Goal: Transaction & Acquisition: Purchase product/service

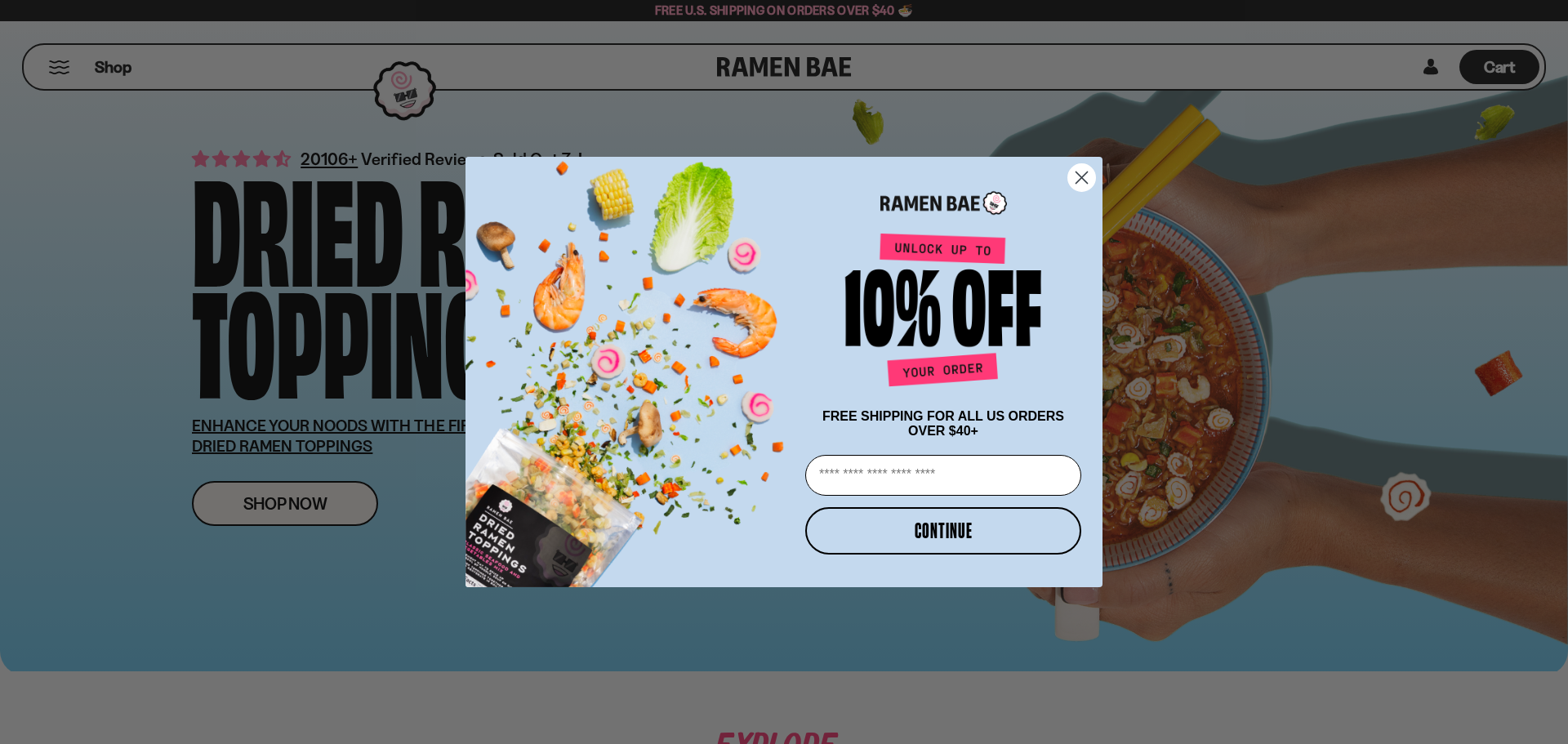
click at [1086, 173] on icon "Close dialog" at bounding box center [1081, 178] width 11 height 11
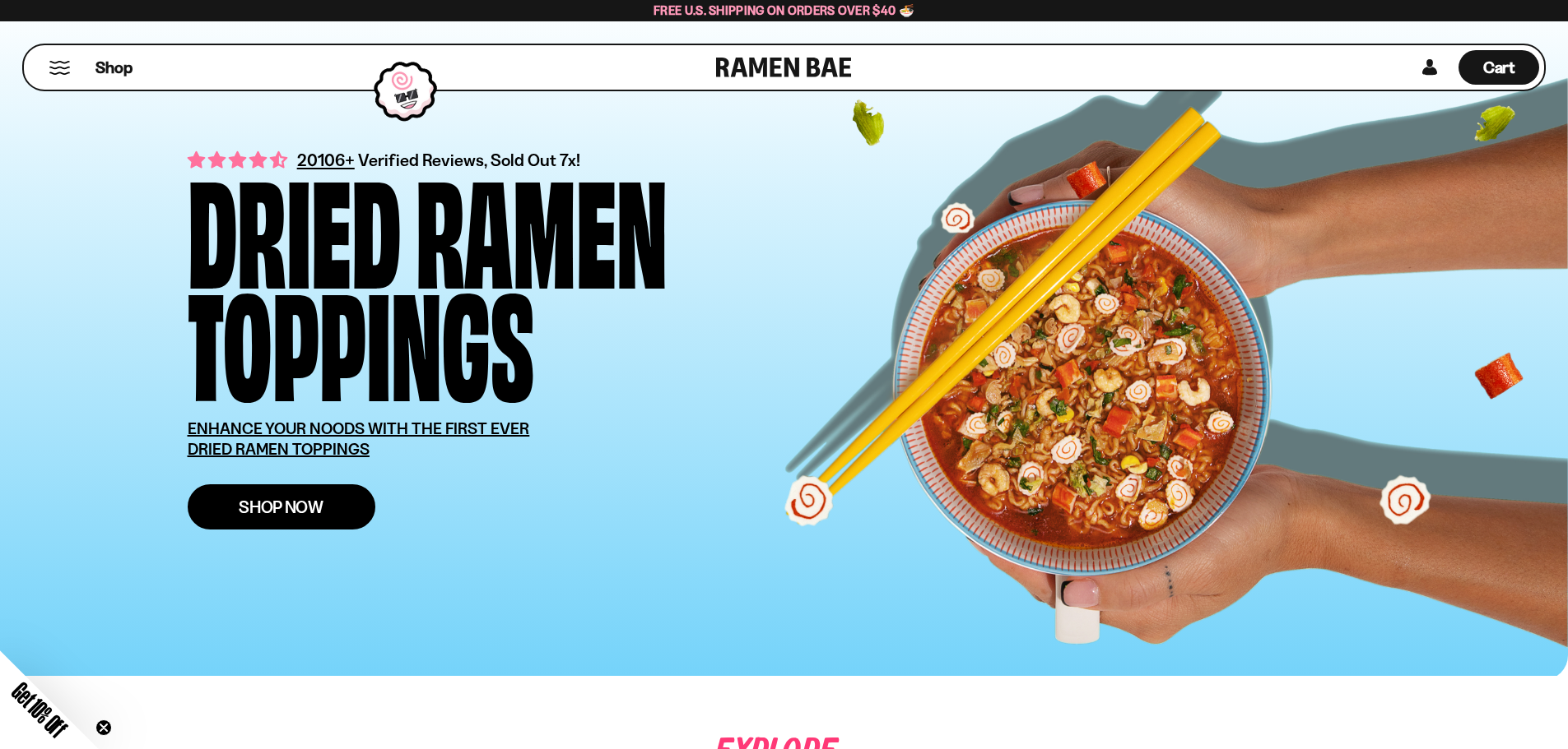
click at [272, 510] on span "Shop Now" at bounding box center [281, 507] width 85 height 18
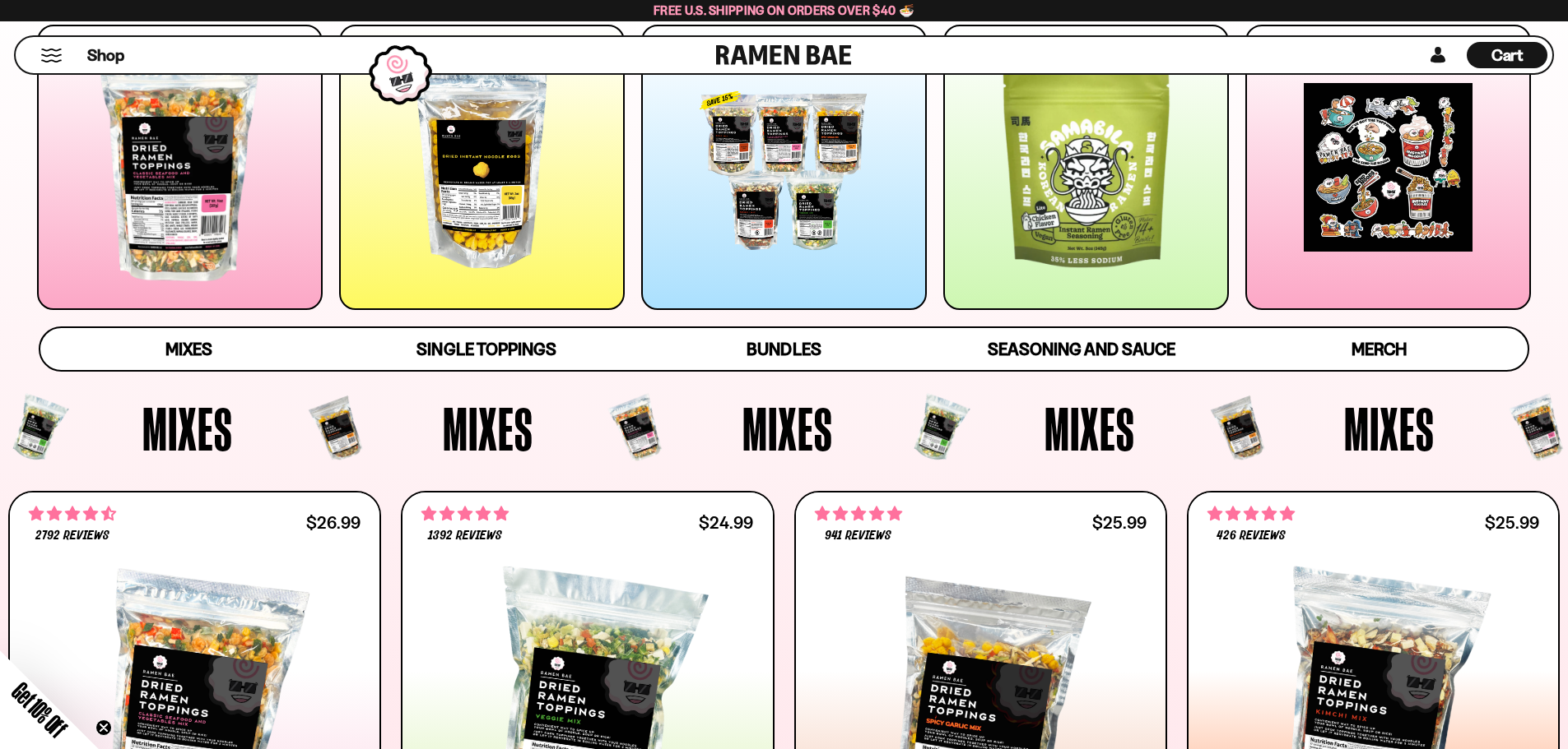
scroll to position [82, 0]
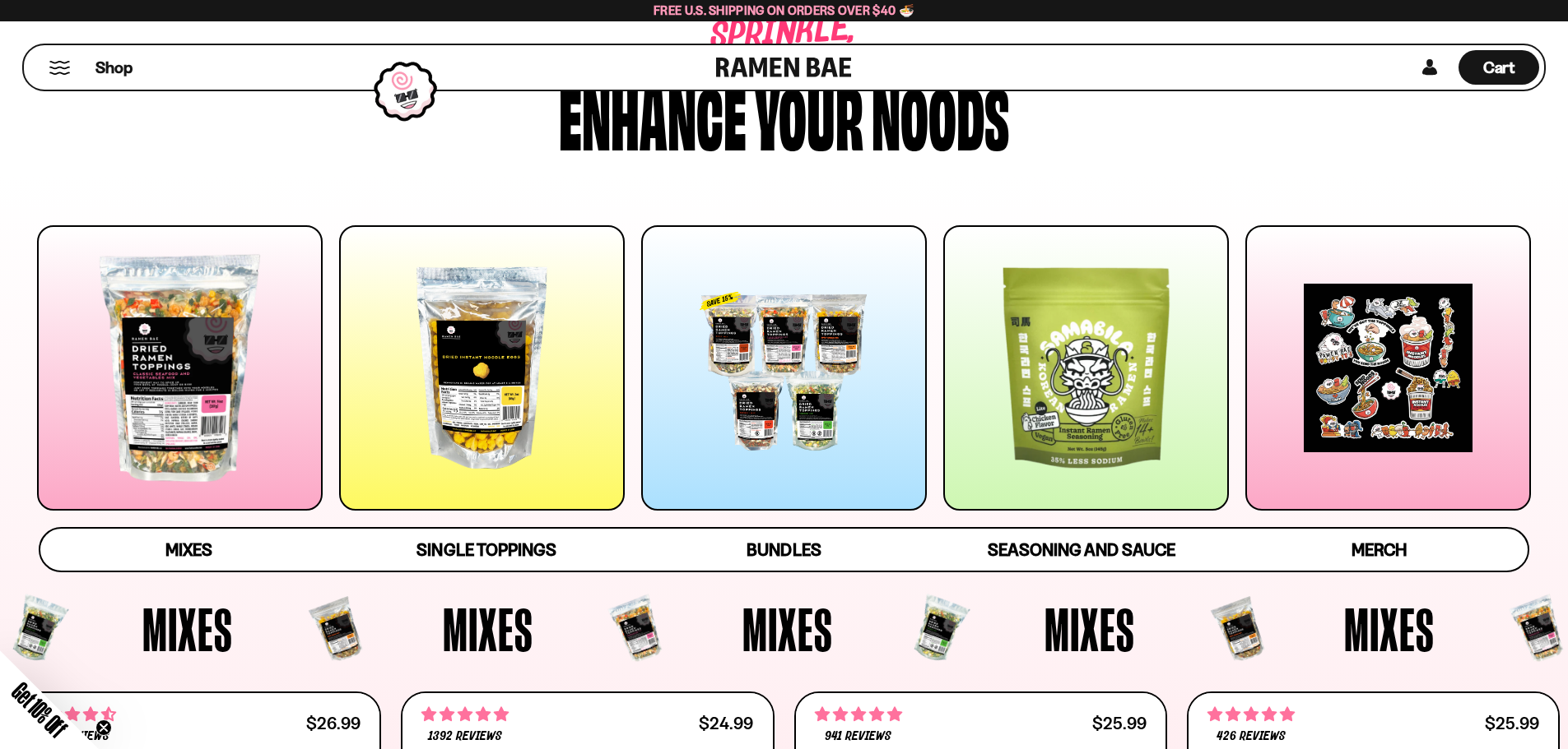
click at [204, 391] on div at bounding box center [179, 368] width 286 height 286
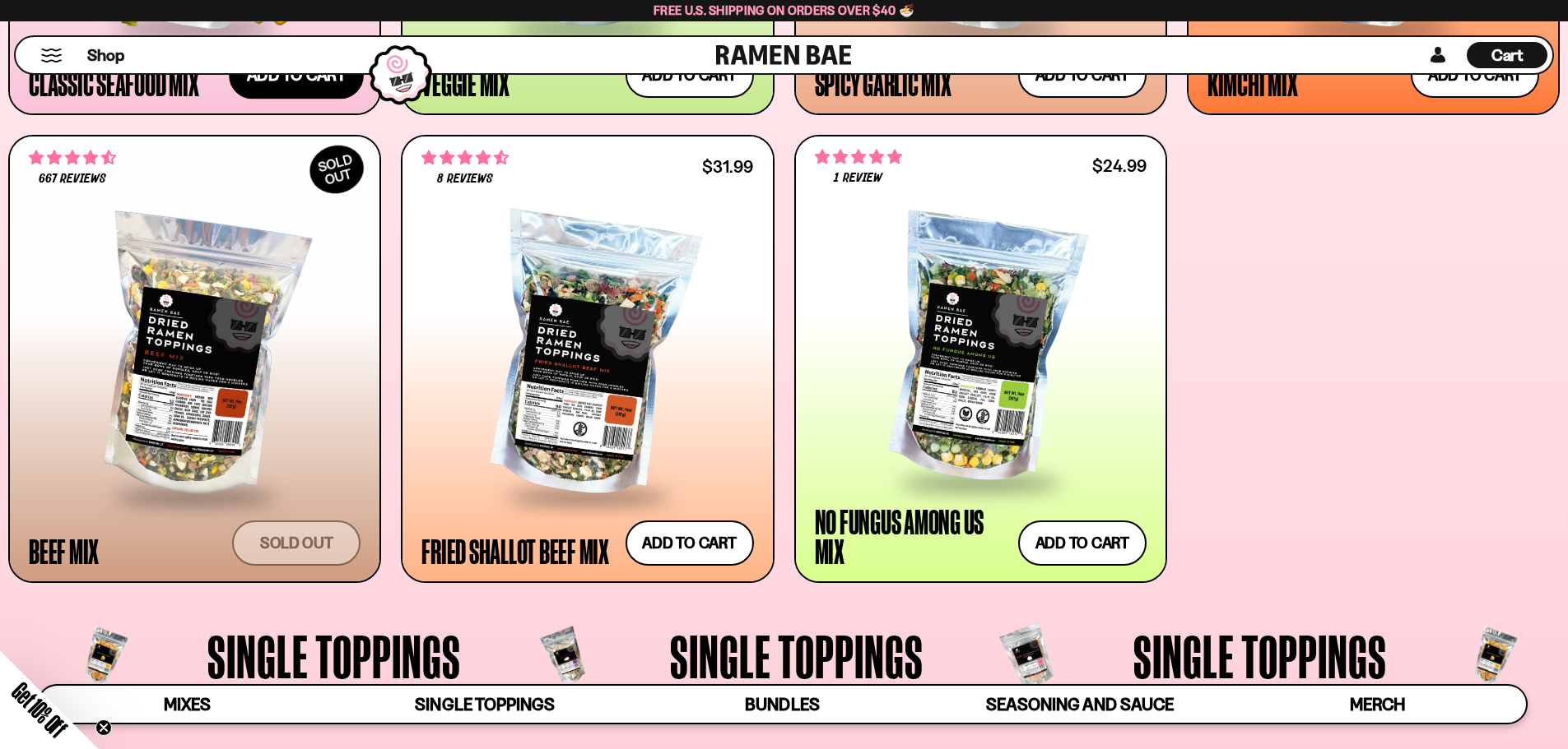
scroll to position [1169, 0]
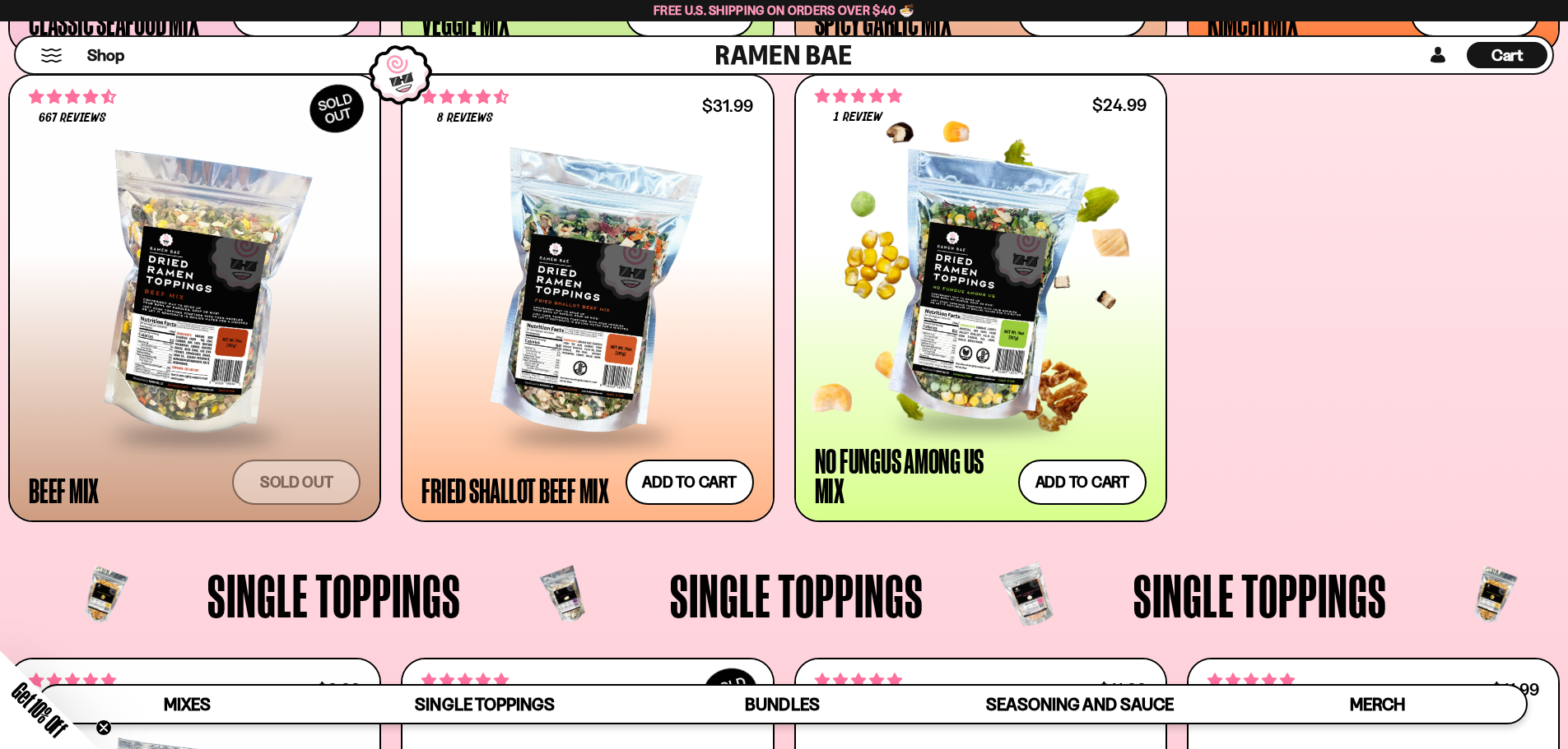
click at [923, 395] on span at bounding box center [980, 423] width 201 height 57
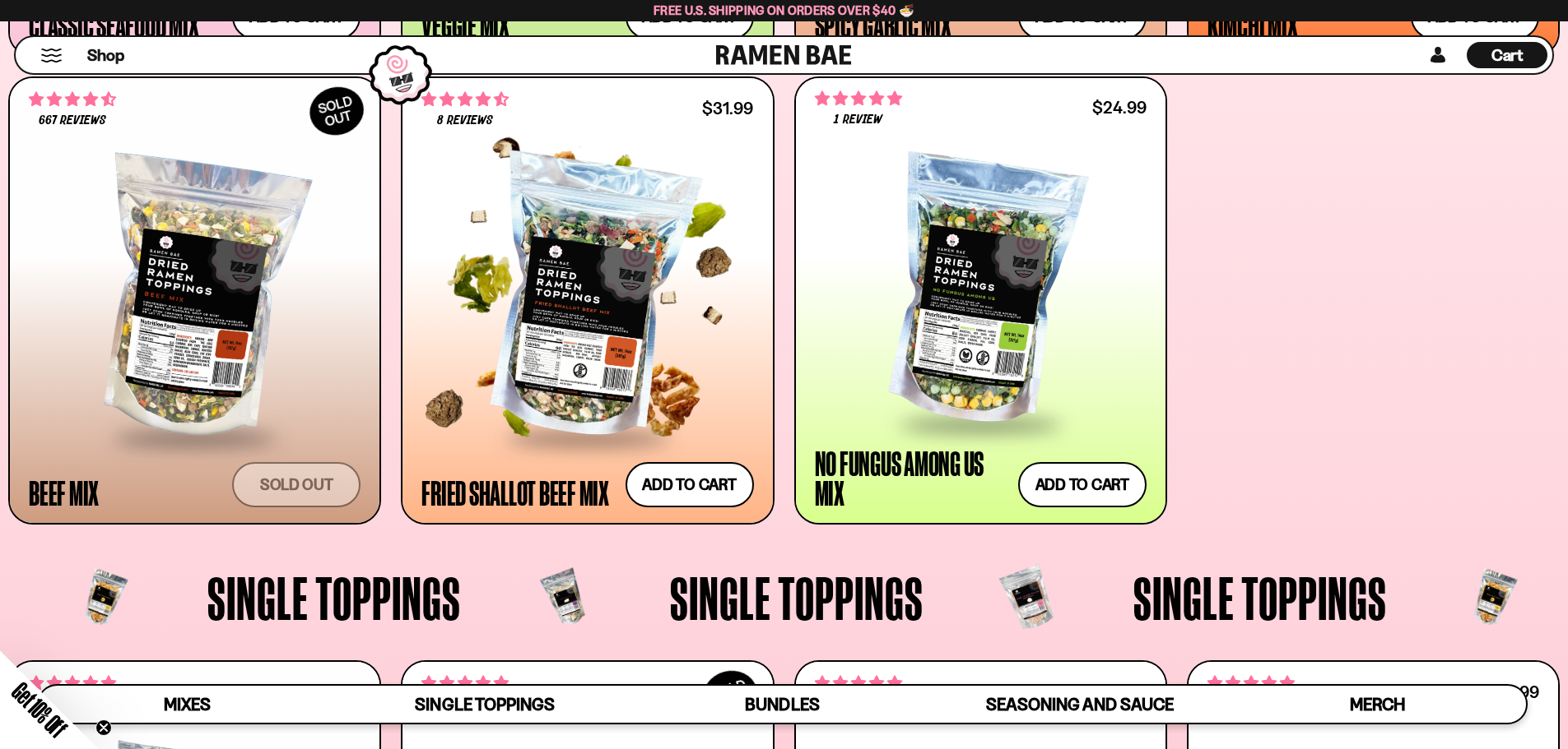
click at [570, 327] on div at bounding box center [586, 299] width 332 height 275
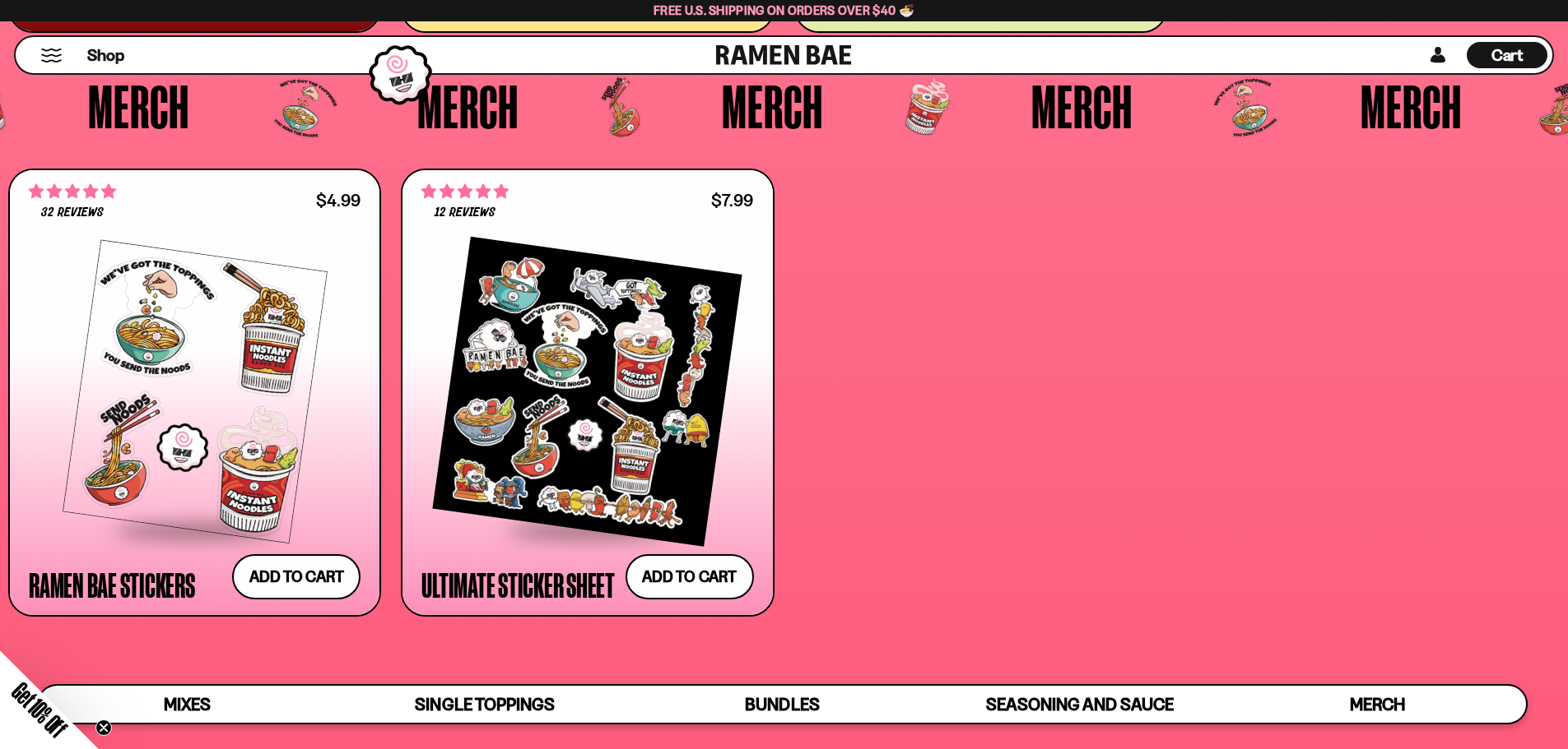
scroll to position [5442, 0]
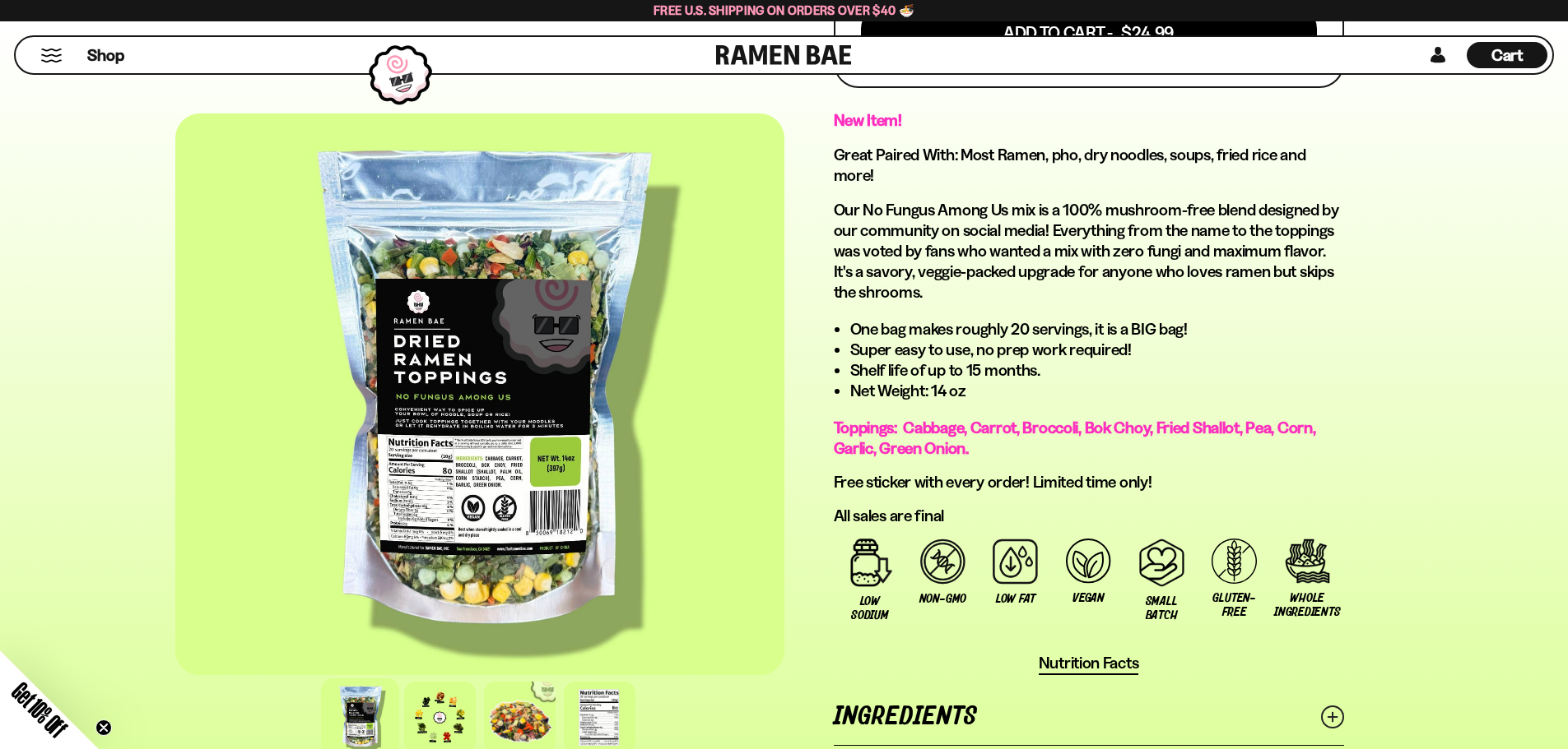
scroll to position [1151, 0]
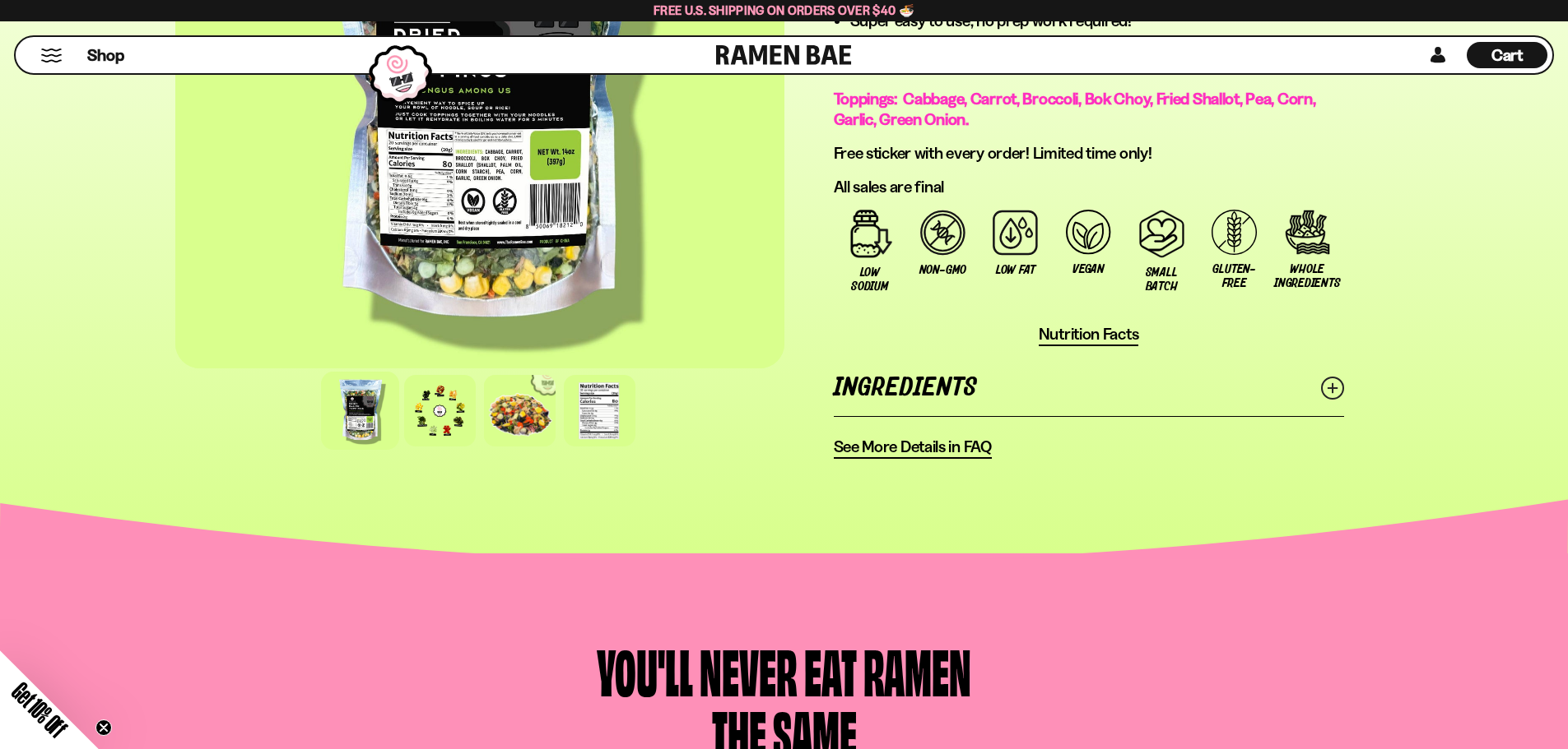
click at [1332, 390] on line at bounding box center [1331, 387] width 8 height 8
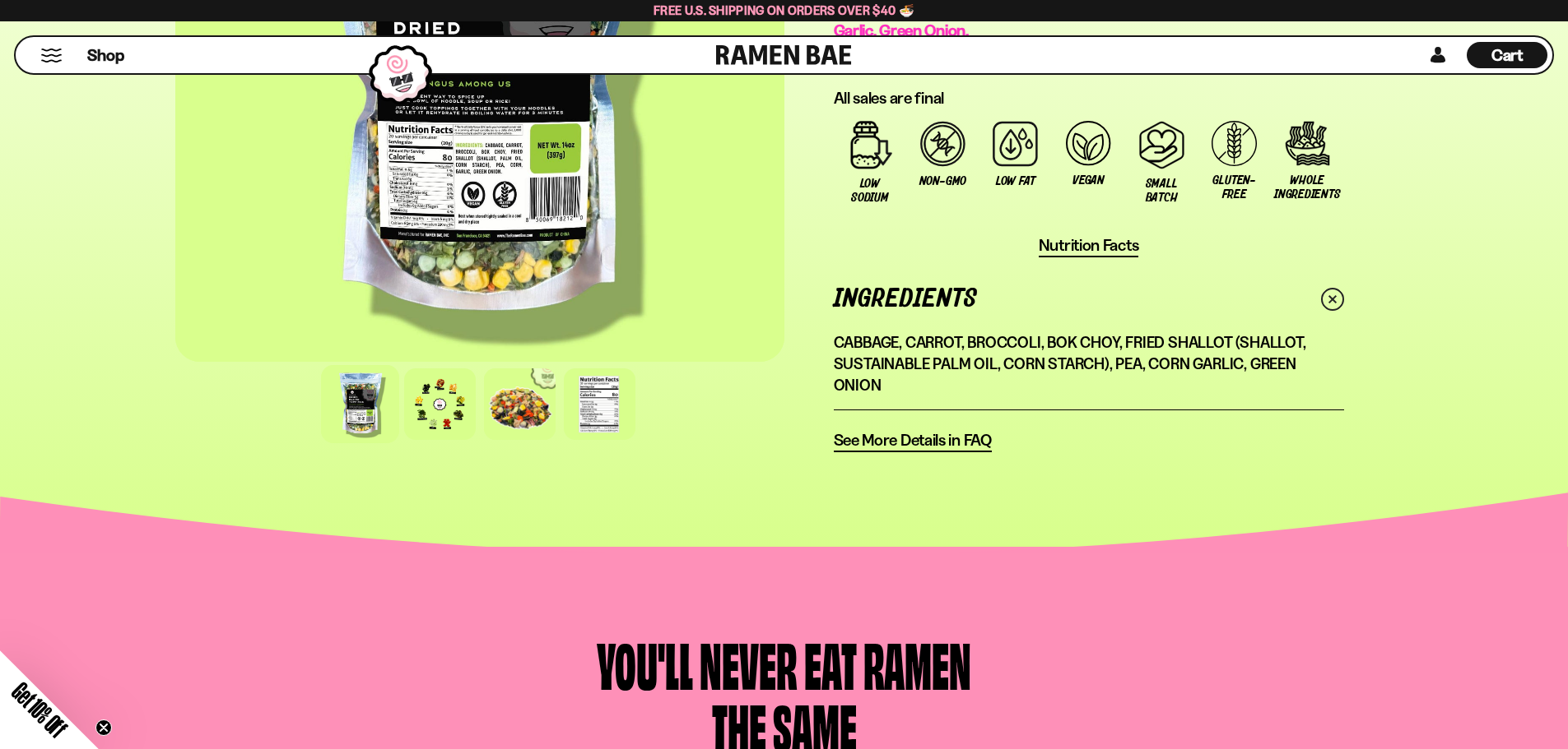
scroll to position [1234, 0]
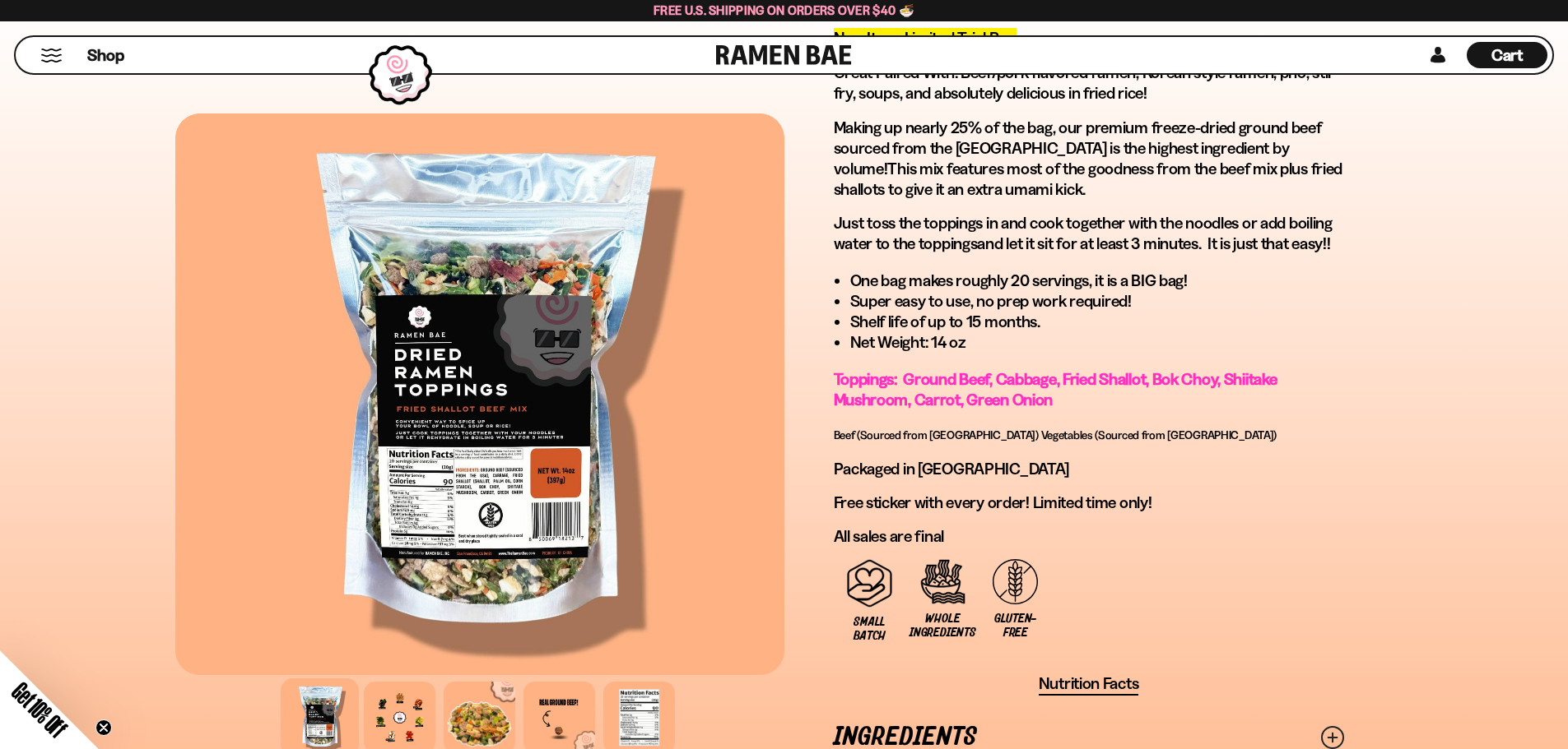
scroll to position [1234, 0]
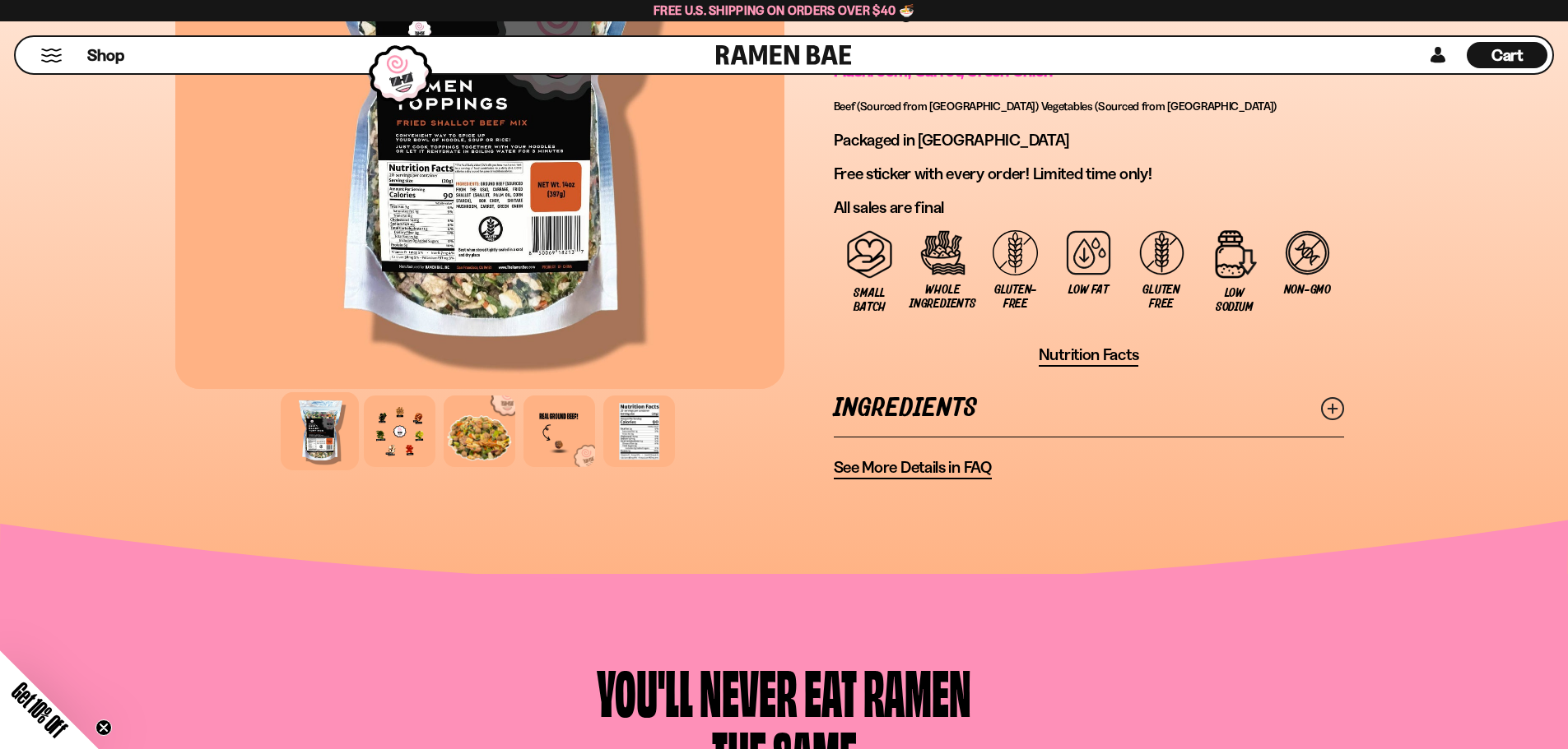
click at [1327, 407] on icon at bounding box center [1332, 409] width 23 height 23
